Goal: Task Accomplishment & Management: Manage account settings

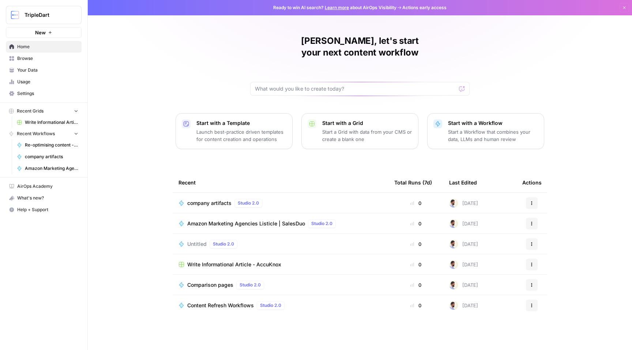
click at [32, 93] on span "Settings" at bounding box center [47, 93] width 61 height 7
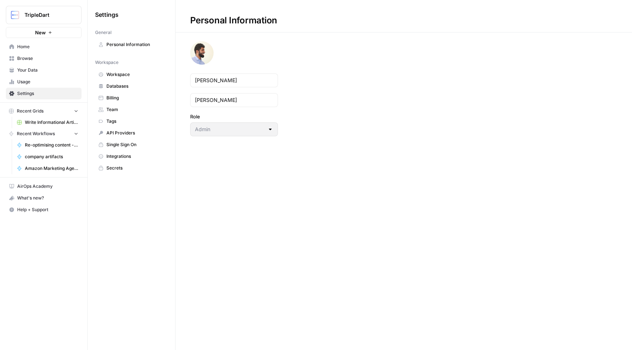
click at [34, 81] on span "Usage" at bounding box center [47, 82] width 61 height 7
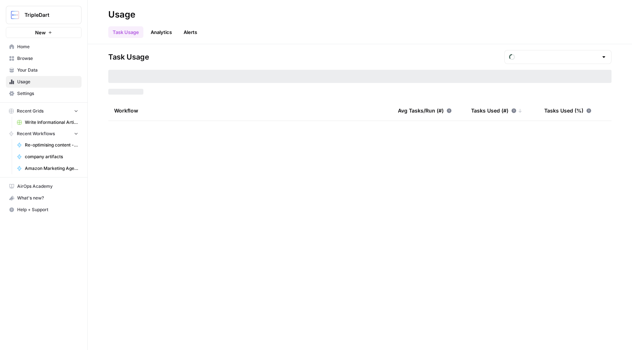
type input "September Tasks"
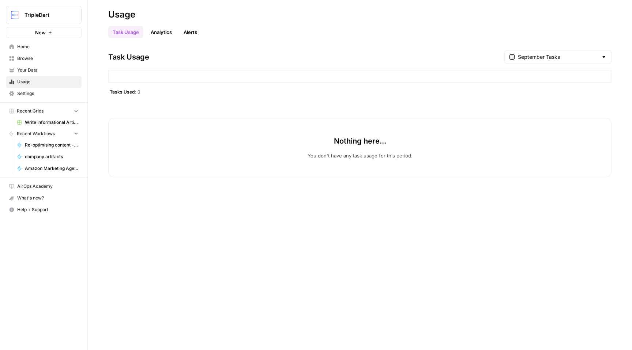
click at [160, 78] on div at bounding box center [359, 76] width 503 height 13
click at [532, 55] on div "September Tasks" at bounding box center [557, 57] width 107 height 14
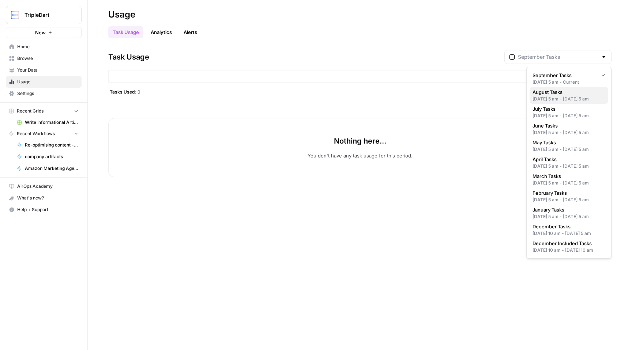
click at [544, 96] on div "[DATE] 5 am - [DATE] 5 am" at bounding box center [569, 99] width 73 height 7
type input "August Tasks"
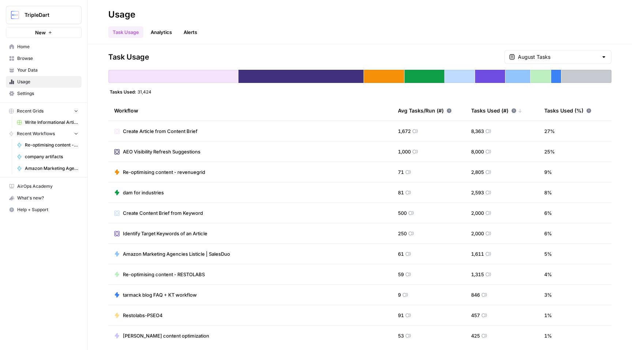
click at [114, 92] on span "Tasks Used:" at bounding box center [123, 92] width 26 height 6
click at [131, 93] on span "Tasks Used:" at bounding box center [123, 92] width 26 height 6
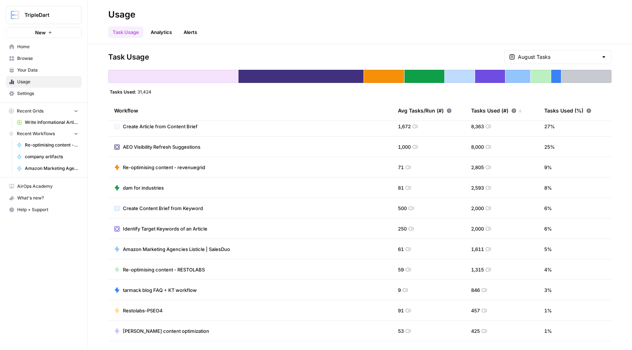
click at [594, 55] on div "1,891 Tasks. Includes apps using less than 1% of total and AirOps AI services." at bounding box center [570, 56] width 104 height 13
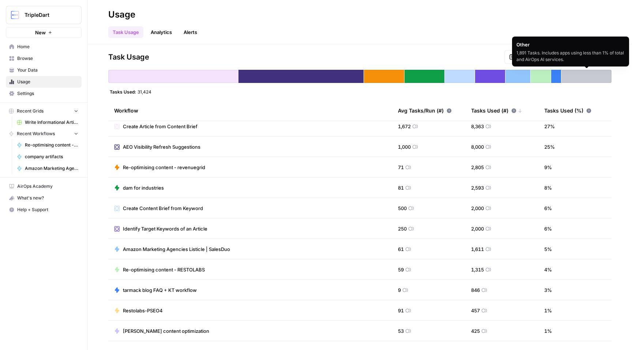
click at [466, 55] on div "Task Usage August Tasks" at bounding box center [359, 57] width 503 height 14
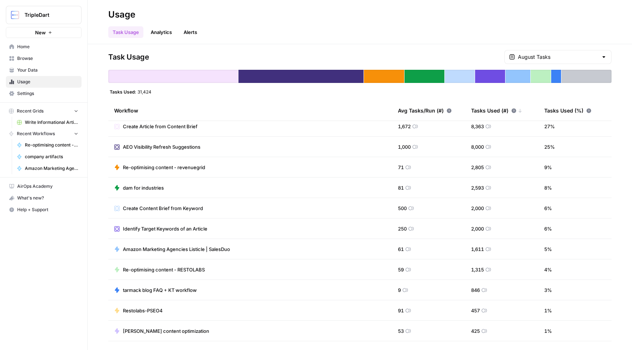
click at [571, 62] on div "August Tasks" at bounding box center [557, 57] width 107 height 14
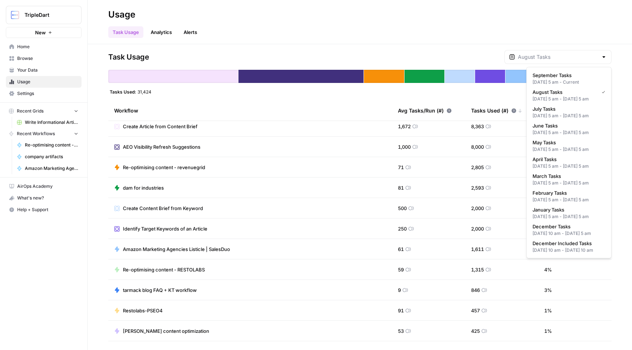
type input "August Tasks"
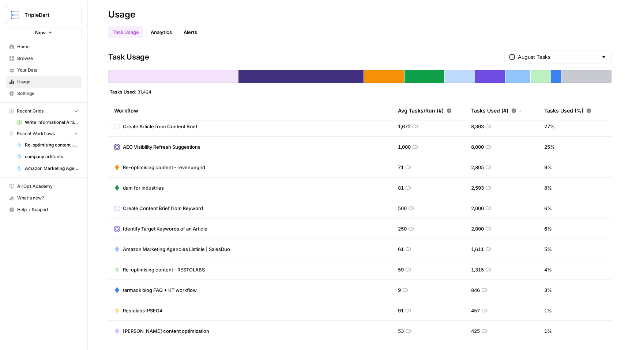
click at [488, 56] on div "Task Usage August Tasks" at bounding box center [359, 57] width 503 height 14
click at [567, 55] on input "text" at bounding box center [558, 56] width 80 height 7
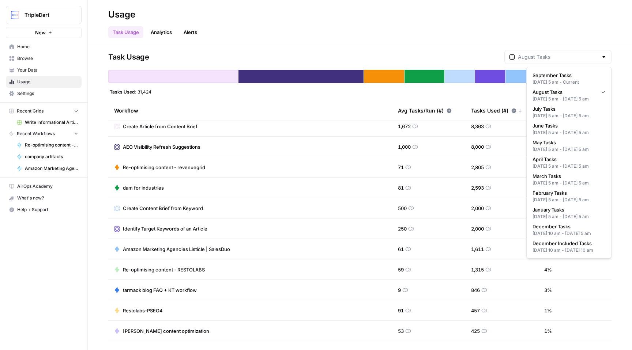
type input "August Tasks"
click at [491, 59] on div "Task Usage August Tasks" at bounding box center [359, 57] width 503 height 14
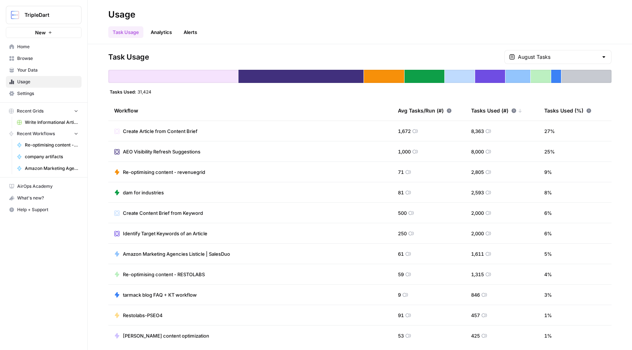
scroll to position [5, 0]
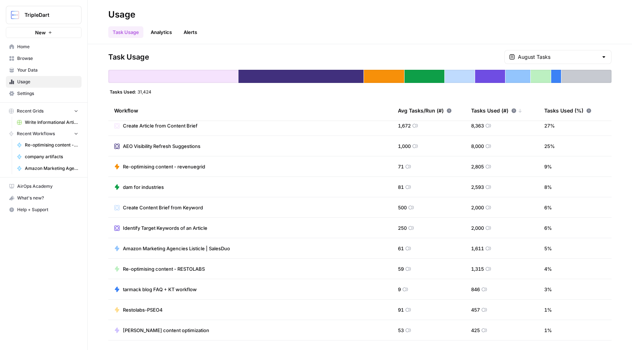
click at [493, 50] on div "Task Usage August Tasks" at bounding box center [359, 57] width 503 height 14
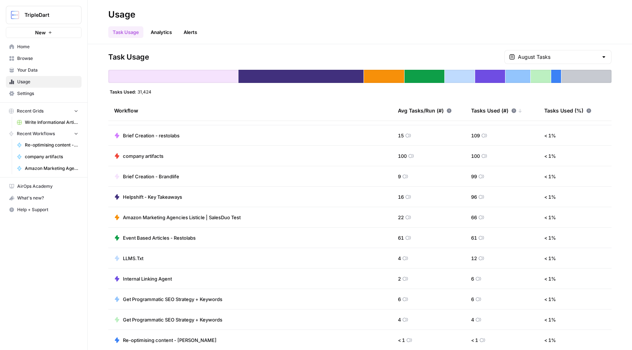
scroll to position [0, 0]
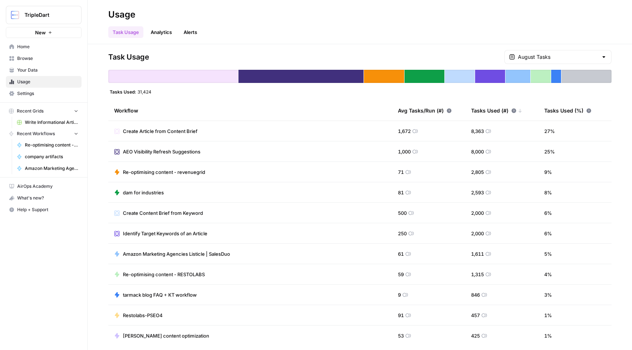
click at [198, 35] on link "Alerts" at bounding box center [190, 32] width 22 height 12
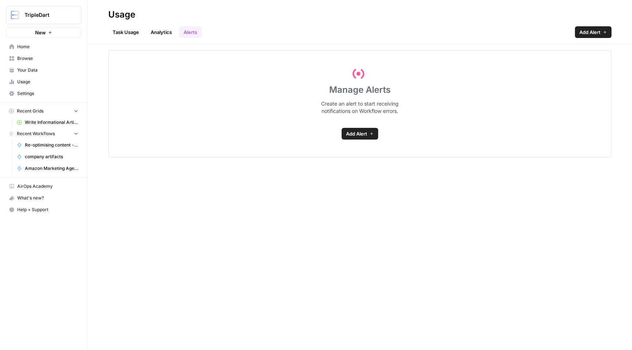
click at [132, 28] on link "Task Usage" at bounding box center [125, 32] width 35 height 12
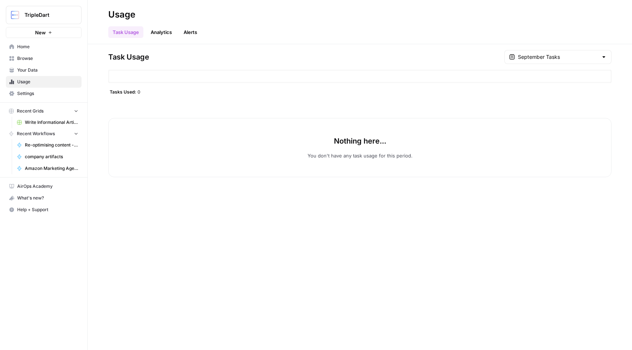
click at [45, 91] on span "Settings" at bounding box center [47, 93] width 61 height 7
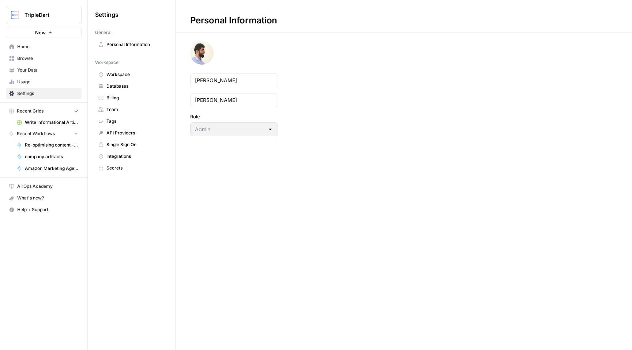
click at [125, 98] on span "Billing" at bounding box center [135, 98] width 58 height 7
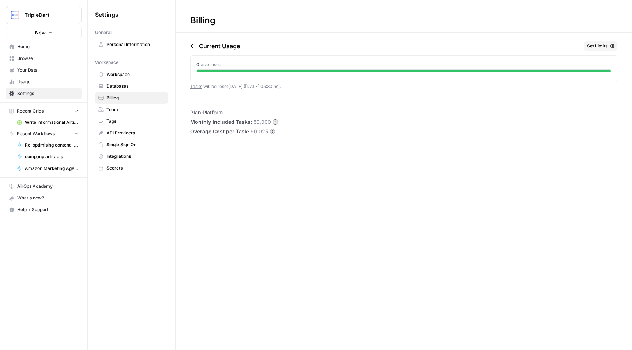
click at [601, 45] on span "Set Limits" at bounding box center [597, 46] width 21 height 7
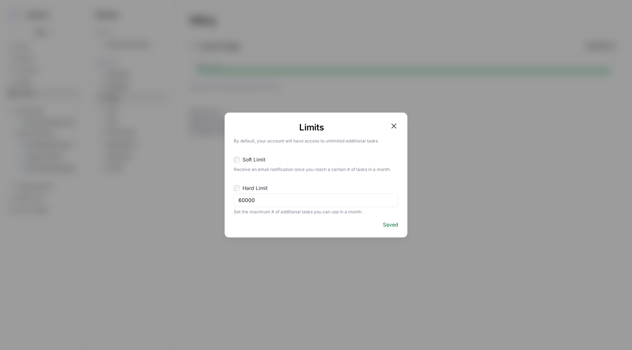
click at [396, 126] on icon "button" at bounding box center [394, 126] width 9 height 9
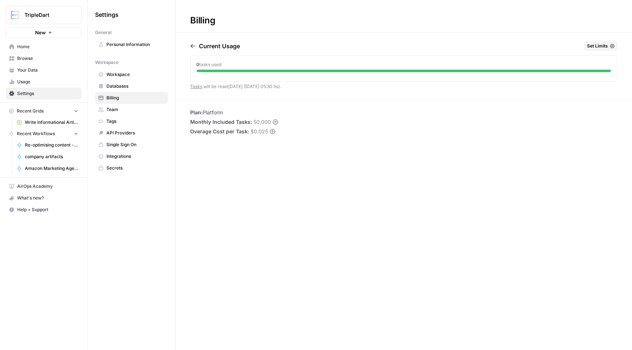
click at [596, 46] on span "Set Limits" at bounding box center [597, 46] width 21 height 7
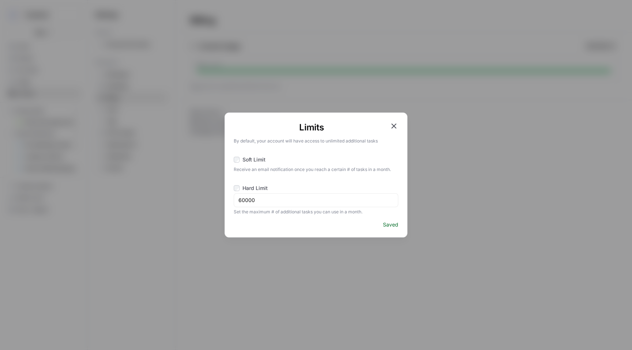
drag, startPoint x: 266, startPoint y: 169, endPoint x: 380, endPoint y: 170, distance: 113.8
click at [380, 170] on span "Receive an email notification once you reach a certain # of tasks in a month." at bounding box center [316, 169] width 165 height 8
click at [286, 173] on span "Receive an email notification once you reach a certain # of tasks in a month." at bounding box center [316, 169] width 165 height 8
drag, startPoint x: 240, startPoint y: 169, endPoint x: 380, endPoint y: 166, distance: 139.8
click at [380, 167] on span "Receive an email notification once you reach a certain # of tasks in a month." at bounding box center [316, 169] width 165 height 8
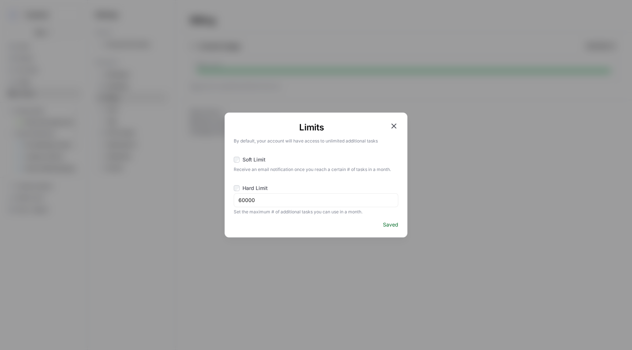
drag, startPoint x: 396, startPoint y: 122, endPoint x: 266, endPoint y: 170, distance: 138.5
click at [266, 170] on div "Limits By default, your account will have access to unlimited additional tasks …" at bounding box center [316, 175] width 183 height 125
click at [278, 144] on p "By default, your account will have access to unlimited additional tasks" at bounding box center [316, 140] width 165 height 8
click at [390, 127] on icon "button" at bounding box center [394, 126] width 9 height 9
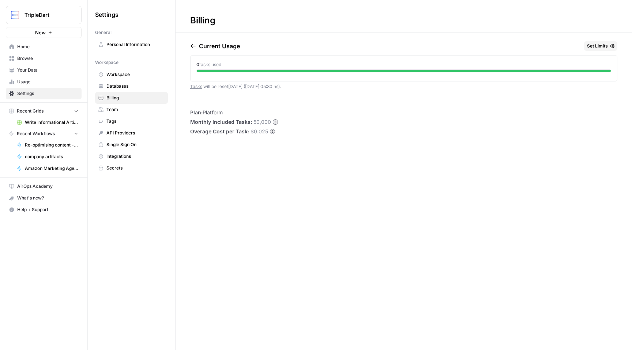
click at [18, 83] on span "Usage" at bounding box center [47, 82] width 61 height 7
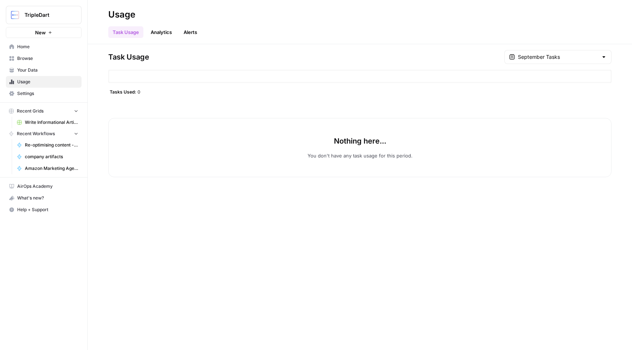
click at [35, 82] on span "Usage" at bounding box center [47, 82] width 61 height 7
click at [541, 57] on input "text" at bounding box center [558, 56] width 80 height 7
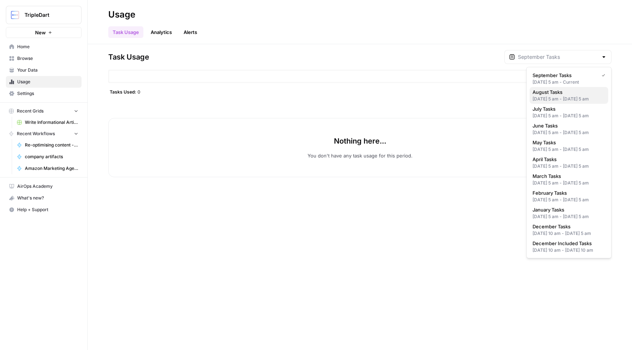
click at [549, 97] on div "[DATE] 5 am - [DATE] 5 am" at bounding box center [569, 99] width 73 height 7
type input "August Tasks"
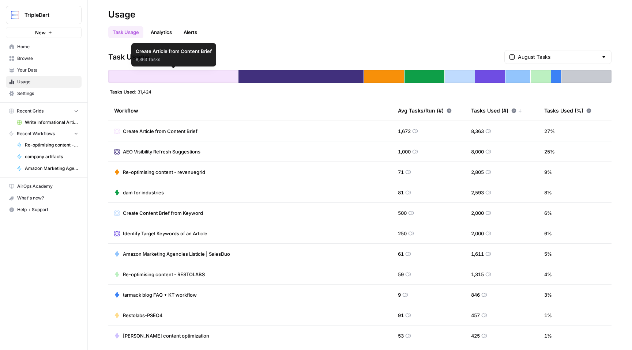
click at [189, 76] on div at bounding box center [173, 76] width 130 height 13
